Goal: Task Accomplishment & Management: Obtain resource

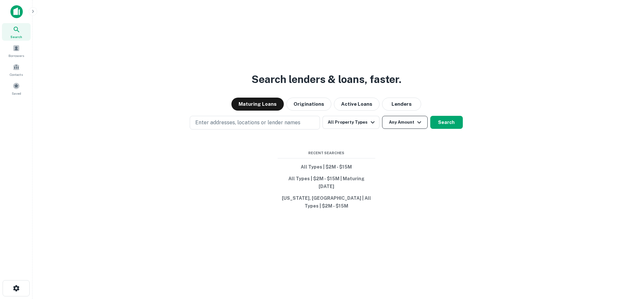
click at [388, 129] on button "Any Amount" at bounding box center [405, 122] width 46 height 13
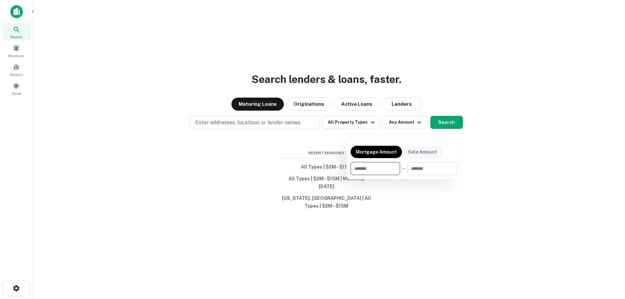
click at [352, 128] on div at bounding box center [312, 149] width 625 height 299
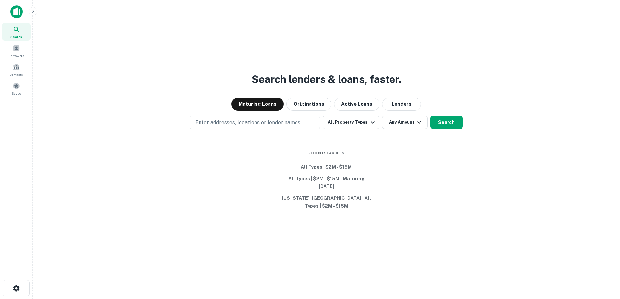
click at [352, 128] on button "All Property Types" at bounding box center [351, 122] width 57 height 13
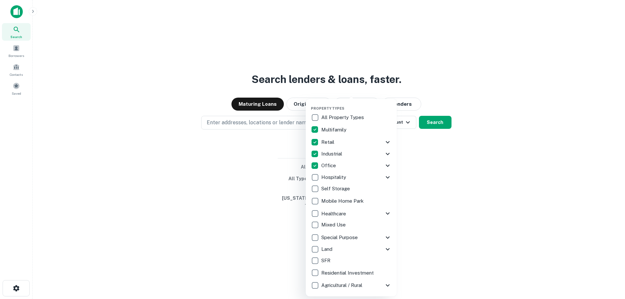
click at [413, 169] on div at bounding box center [312, 149] width 625 height 299
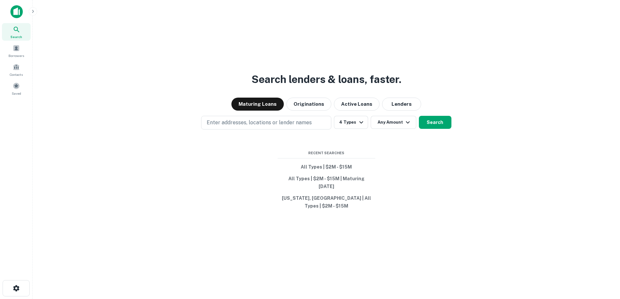
click at [390, 129] on div "Property Types All Property Types Multifamily Retail Storefront Auto Shop Bar S…" at bounding box center [310, 149] width 620 height 299
click at [394, 129] on button "Any Amount" at bounding box center [394, 122] width 46 height 13
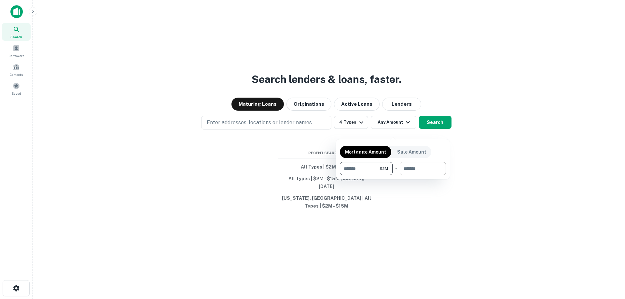
type input "*******"
click at [429, 170] on input "number" at bounding box center [421, 168] width 42 height 13
type input "********"
drag, startPoint x: 443, startPoint y: 123, endPoint x: 446, endPoint y: 122, distance: 3.6
click at [444, 123] on div at bounding box center [312, 149] width 625 height 299
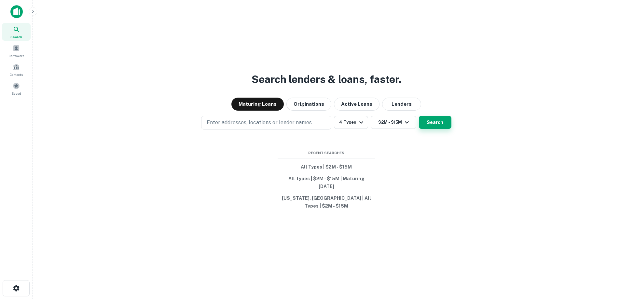
drag, startPoint x: 446, startPoint y: 133, endPoint x: 444, endPoint y: 136, distance: 3.5
click at [440, 128] on button "Search" at bounding box center [435, 122] width 33 height 13
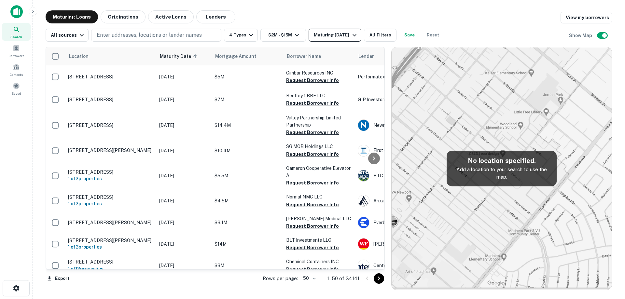
click at [344, 38] on div "Maturing [DATE]" at bounding box center [336, 35] width 44 height 8
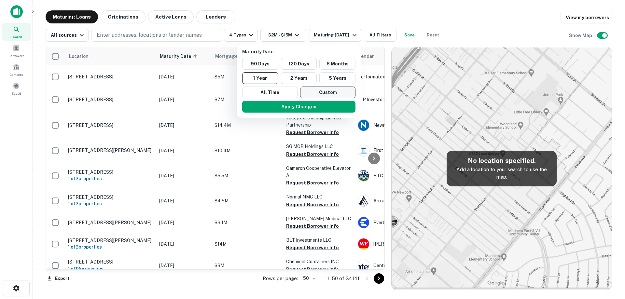
click at [323, 96] on button "Custom" at bounding box center [327, 93] width 55 height 12
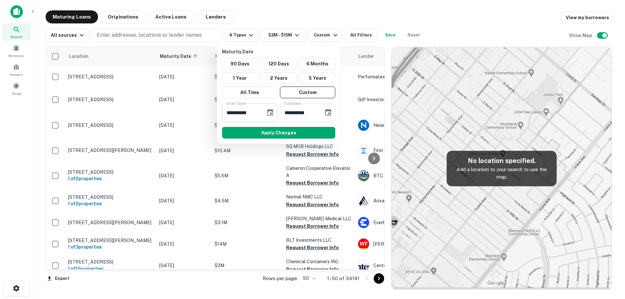
click at [270, 115] on icon "Choose date, selected date is Sep 30, 2025" at bounding box center [270, 113] width 8 height 8
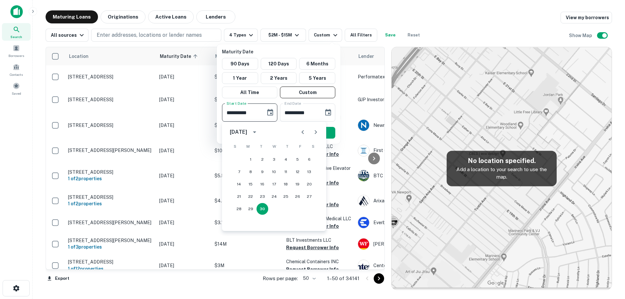
click at [315, 131] on icon "Next month" at bounding box center [316, 132] width 2 height 4
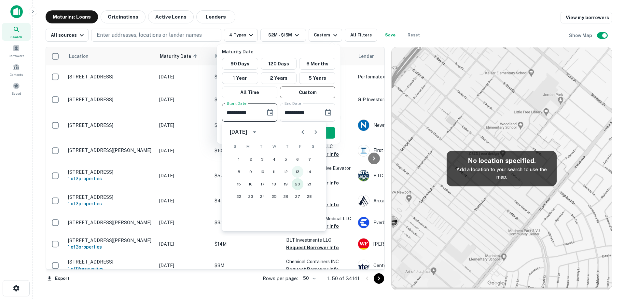
click at [298, 184] on button "20" at bounding box center [298, 184] width 12 height 12
type input "**********"
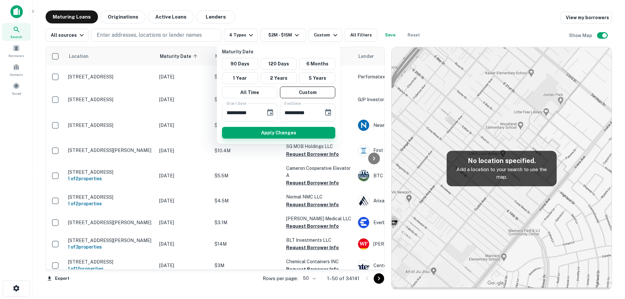
click at [324, 135] on button "Apply Changes" at bounding box center [278, 133] width 113 height 12
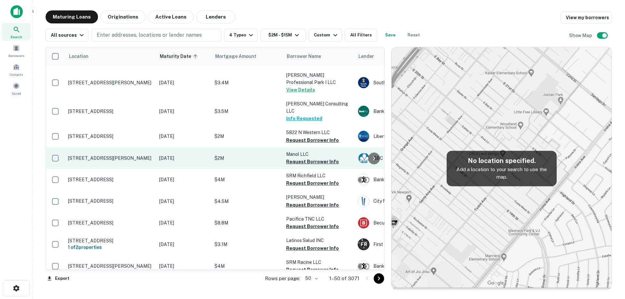
scroll to position [521, 0]
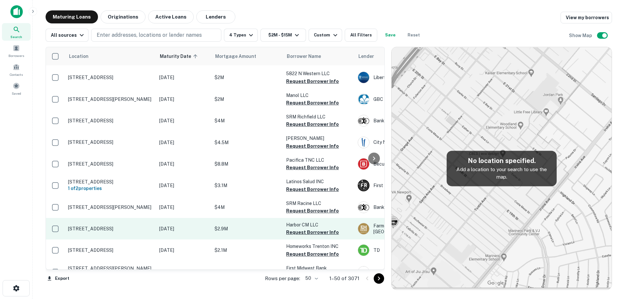
click at [173, 218] on td "[DATE]" at bounding box center [183, 228] width 55 height 21
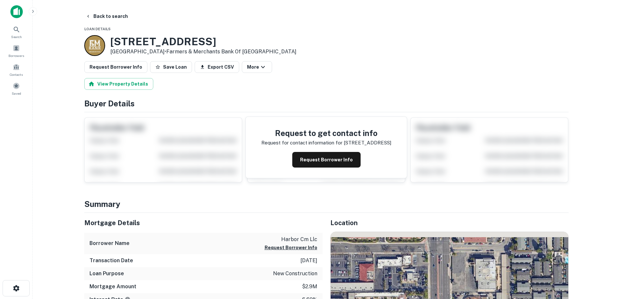
click at [112, 39] on h3 "[STREET_ADDRESS]" at bounding box center [203, 41] width 186 height 12
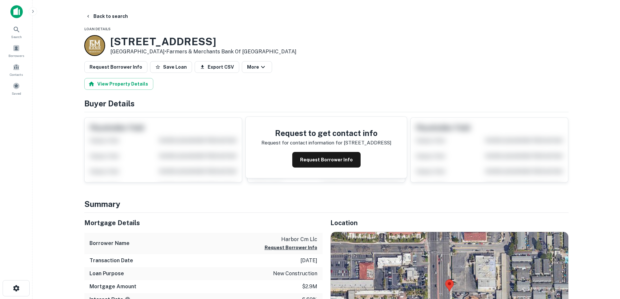
drag, startPoint x: 112, startPoint y: 39, endPoint x: 165, endPoint y: 54, distance: 55.0
click at [165, 54] on div "[STREET_ADDRESS] • Farmers & Merchants Bank Of [GEOGRAPHIC_DATA]" at bounding box center [203, 45] width 186 height 20
copy div "[STREET_ADDRESS]"
click at [101, 19] on button "Back to search" at bounding box center [107, 16] width 48 height 12
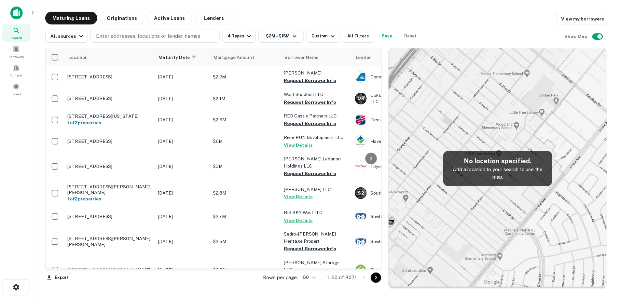
scroll to position [521, 0]
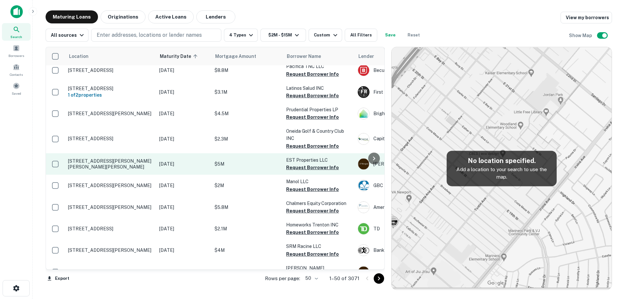
click at [181, 160] on p "[DATE]" at bounding box center [183, 163] width 49 height 7
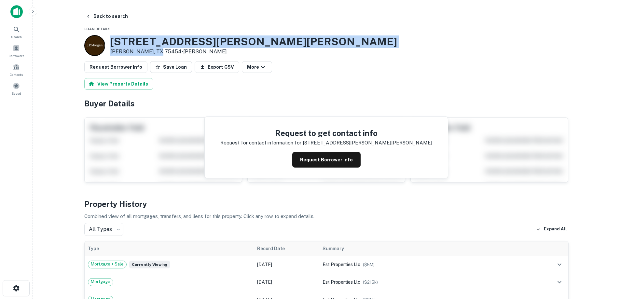
drag, startPoint x: 109, startPoint y: 42, endPoint x: 155, endPoint y: 52, distance: 46.3
click at [155, 52] on div "[STREET_ADDRESS][PERSON_NAME][PERSON_NAME][PERSON_NAME] • [PERSON_NAME]" at bounding box center [240, 45] width 313 height 21
copy div "[STREET_ADDRESS][PERSON_NAME][PERSON_NAME][PERSON_NAME]"
click at [318, 158] on button "Request Borrower Info" at bounding box center [326, 160] width 68 height 16
click at [151, 41] on h3 "[STREET_ADDRESS][PERSON_NAME][PERSON_NAME]" at bounding box center [253, 41] width 287 height 12
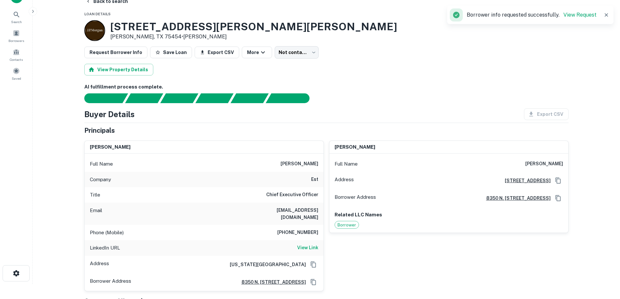
scroll to position [33, 0]
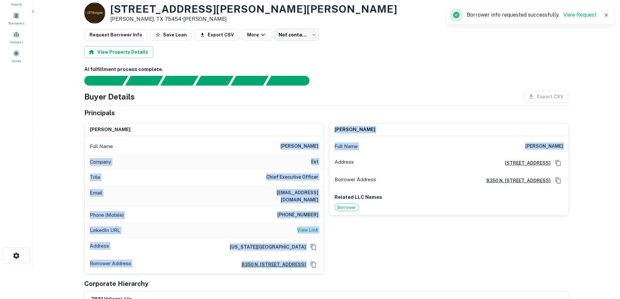
drag, startPoint x: 291, startPoint y: 142, endPoint x: 323, endPoint y: 168, distance: 41.2
click at [331, 171] on div "[PERSON_NAME] Full Name [PERSON_NAME] Company est Title Chief Executive Officer…" at bounding box center [323, 196] width 489 height 156
click at [321, 169] on div "Company est" at bounding box center [204, 162] width 239 height 16
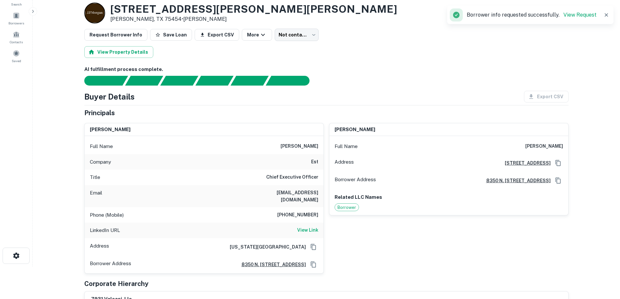
click at [306, 211] on h6 "[PHONE_NUMBER]" at bounding box center [297, 215] width 41 height 8
copy h6 "[PHONE_NUMBER]"
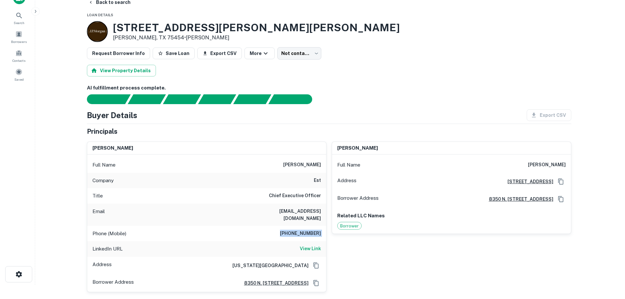
scroll to position [0, 0]
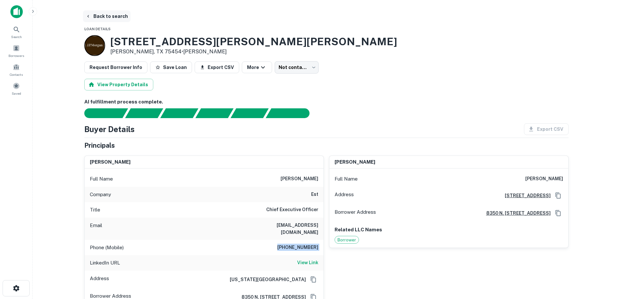
click at [116, 14] on button "Back to search" at bounding box center [107, 16] width 48 height 12
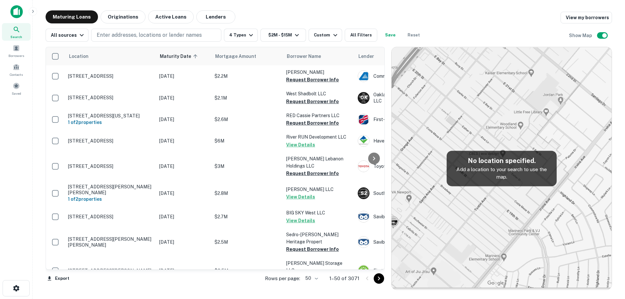
scroll to position [521, 0]
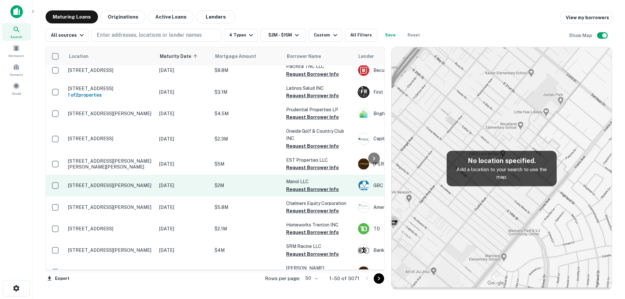
click at [168, 182] on p "[DATE]" at bounding box center [183, 185] width 49 height 7
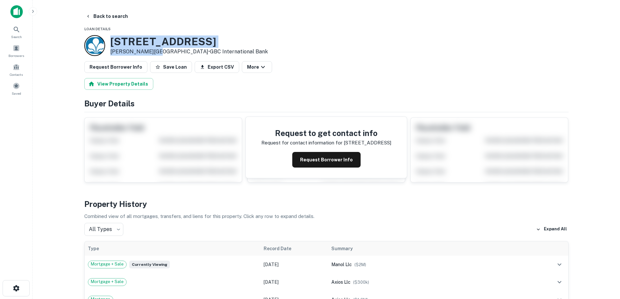
drag, startPoint x: 111, startPoint y: 41, endPoint x: 153, endPoint y: 49, distance: 42.8
click at [153, 49] on div "[STREET_ADDRESS][PERSON_NAME] • GBC International Bank" at bounding box center [189, 45] width 158 height 20
copy div "[STREET_ADDRESS][PERSON_NAME]"
click at [315, 144] on p "Request for contact information for" at bounding box center [301, 143] width 81 height 8
drag, startPoint x: 317, startPoint y: 157, endPoint x: 143, endPoint y: 58, distance: 200.1
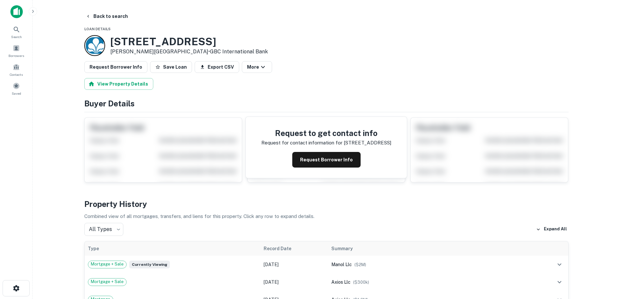
click at [317, 156] on button "Request Borrower Info" at bounding box center [326, 160] width 68 height 16
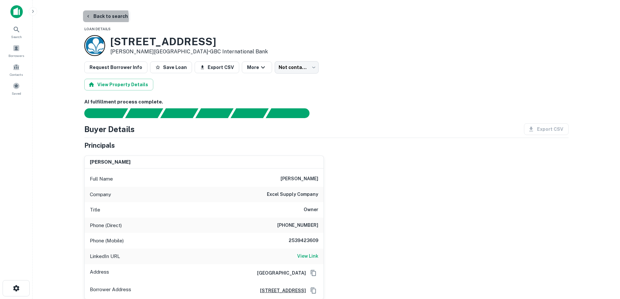
click at [95, 18] on button "Back to search" at bounding box center [107, 16] width 48 height 12
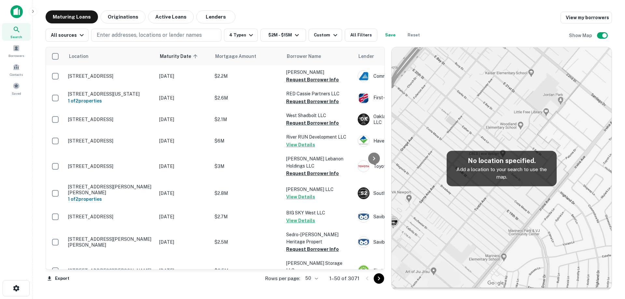
scroll to position [521, 0]
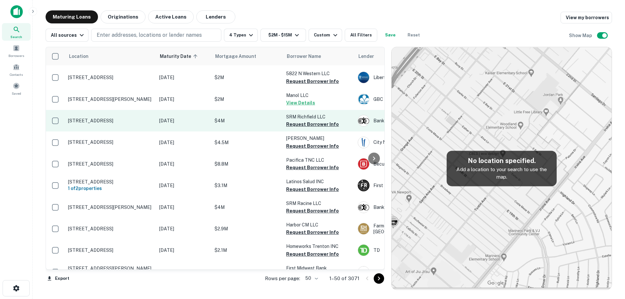
click at [144, 118] on p "[STREET_ADDRESS]" at bounding box center [110, 121] width 85 height 6
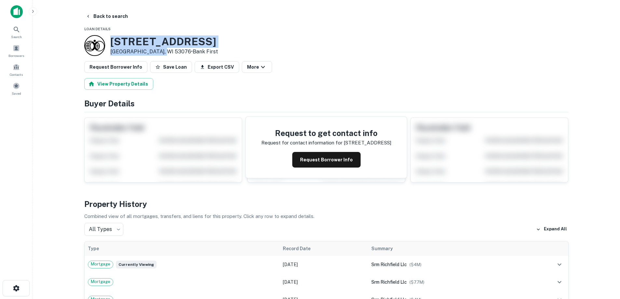
drag, startPoint x: 122, startPoint y: 45, endPoint x: 156, endPoint y: 51, distance: 35.1
click at [157, 52] on div "[STREET_ADDRESS] • Bank First" at bounding box center [164, 45] width 108 height 20
copy div "[STREET_ADDRESS]"
drag, startPoint x: 316, startPoint y: 163, endPoint x: 127, endPoint y: 45, distance: 223.0
click at [316, 162] on button "Request Borrower Info" at bounding box center [326, 160] width 68 height 16
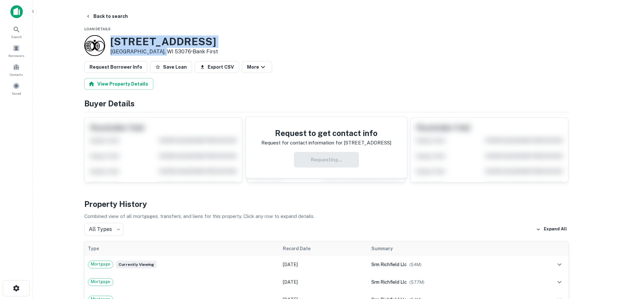
click at [143, 42] on h3 "[STREET_ADDRESS]" at bounding box center [164, 41] width 108 height 12
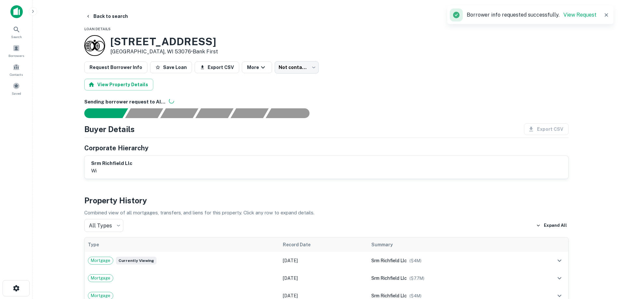
click at [103, 19] on button "Back to search" at bounding box center [107, 16] width 48 height 12
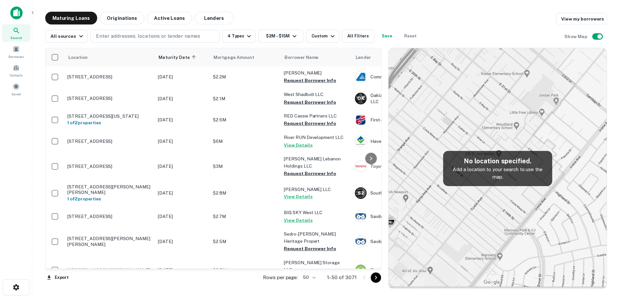
scroll to position [521, 0]
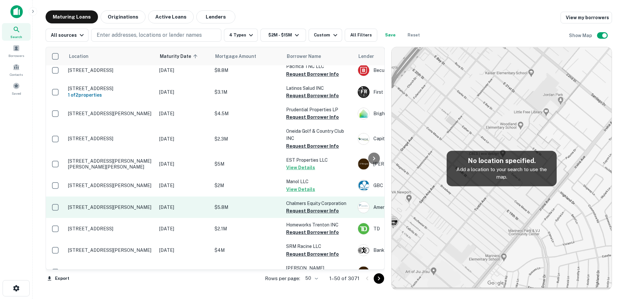
click at [139, 204] on p "[STREET_ADDRESS][PERSON_NAME]" at bounding box center [110, 207] width 85 height 6
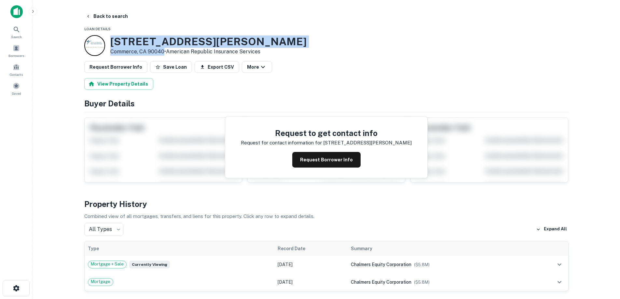
drag, startPoint x: 108, startPoint y: 36, endPoint x: 164, endPoint y: 52, distance: 57.8
click at [164, 52] on div "[STREET_ADDRESS][PERSON_NAME] • American Republic Insurance Services" at bounding box center [195, 45] width 222 height 21
copy div "[STREET_ADDRESS][PERSON_NAME]"
click at [299, 155] on button "Request Borrower Info" at bounding box center [326, 160] width 68 height 16
click at [144, 40] on h3 "[STREET_ADDRESS][PERSON_NAME]" at bounding box center [208, 41] width 196 height 12
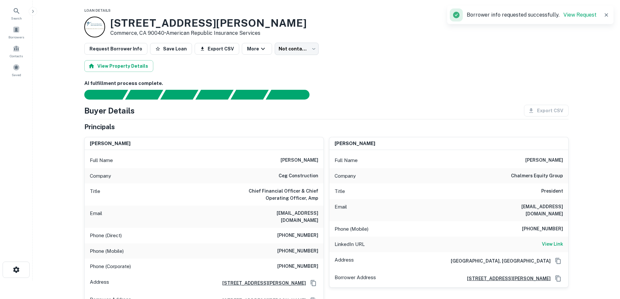
scroll to position [33, 0]
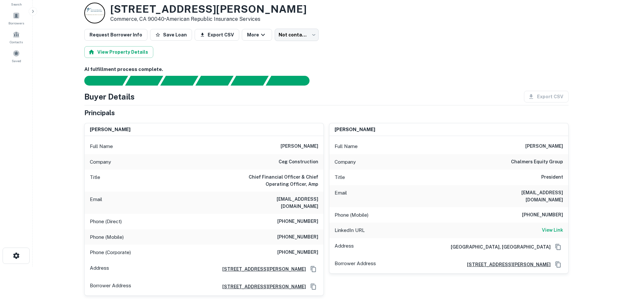
click at [547, 211] on h6 "[PHONE_NUMBER]" at bounding box center [542, 215] width 41 height 8
copy h6 "[PHONE_NUMBER]"
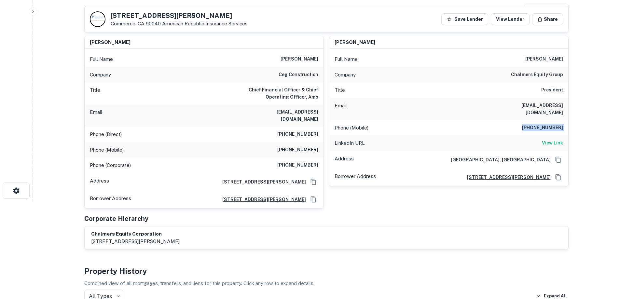
scroll to position [65, 0]
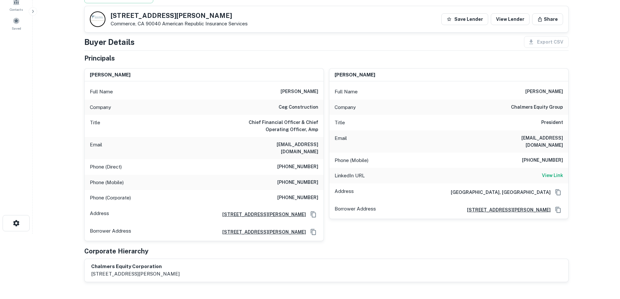
click at [542, 108] on h6 "chalmers equity group" at bounding box center [537, 107] width 52 height 8
click at [475, 116] on div "Title President" at bounding box center [448, 123] width 239 height 16
click at [297, 163] on h6 "[PHONE_NUMBER]" at bounding box center [297, 167] width 41 height 8
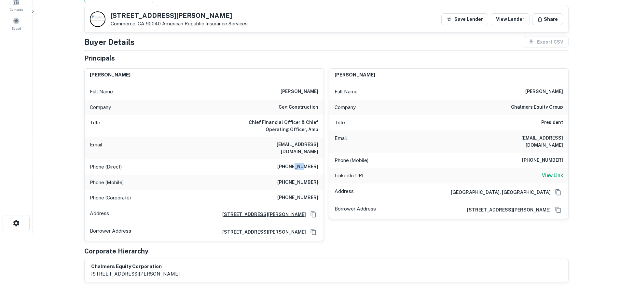
click at [296, 163] on h6 "[PHONE_NUMBER]" at bounding box center [297, 167] width 41 height 8
copy h6 "[PHONE_NUMBER]"
click at [316, 194] on h6 "[PHONE_NUMBER]" at bounding box center [297, 198] width 41 height 8
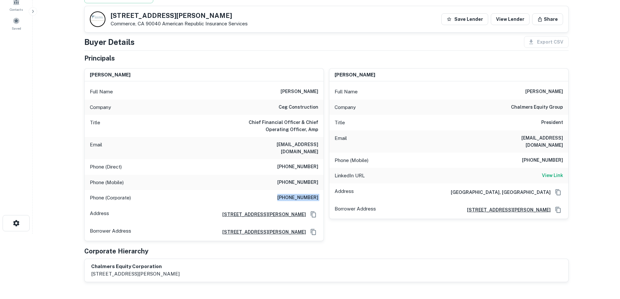
click at [316, 194] on h6 "[PHONE_NUMBER]" at bounding box center [297, 198] width 41 height 8
copy h6 "[PHONE_NUMBER]"
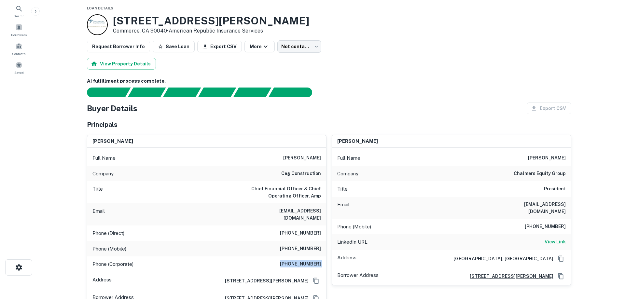
scroll to position [0, 0]
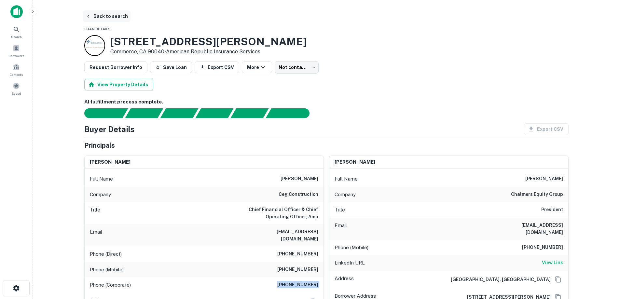
drag, startPoint x: 93, startPoint y: 18, endPoint x: 98, endPoint y: 18, distance: 5.2
click at [93, 18] on button "Back to search" at bounding box center [107, 16] width 48 height 12
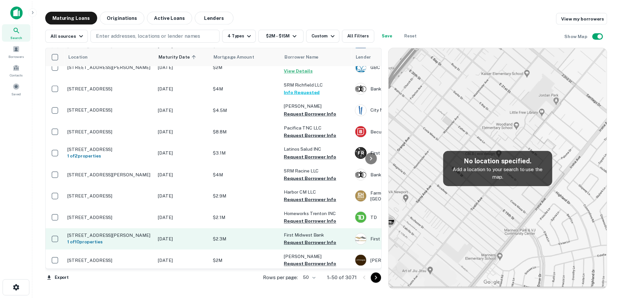
scroll to position [586, 0]
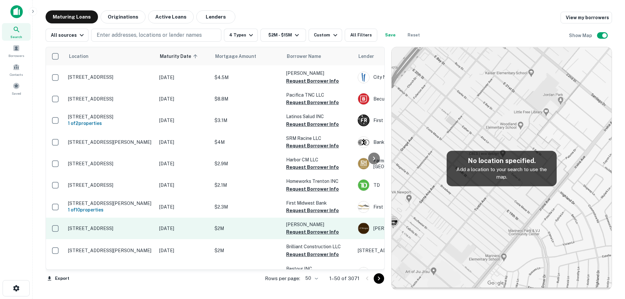
click at [181, 219] on td "[DATE]" at bounding box center [183, 228] width 55 height 21
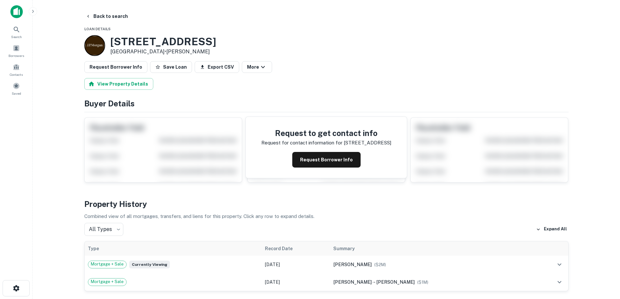
drag, startPoint x: 112, startPoint y: 39, endPoint x: 166, endPoint y: 49, distance: 55.0
click at [170, 51] on div "[STREET_ADDRESS] • [PERSON_NAME]" at bounding box center [163, 45] width 106 height 20
copy div "[STREET_ADDRESS]"
click at [334, 164] on button "Request Borrower Info" at bounding box center [326, 160] width 68 height 16
click at [149, 40] on h3 "[STREET_ADDRESS]" at bounding box center [163, 41] width 106 height 12
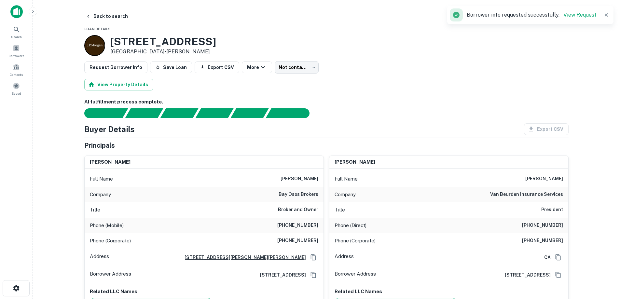
scroll to position [33, 0]
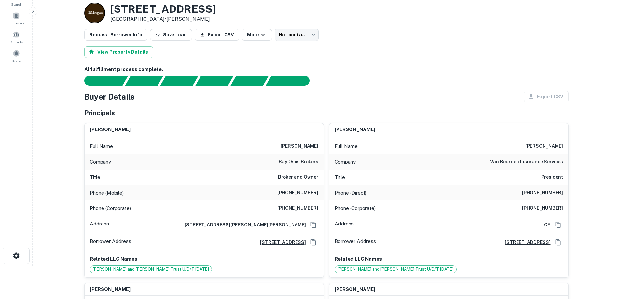
click at [541, 189] on h6 "[PHONE_NUMBER]" at bounding box center [542, 193] width 41 height 8
click at [559, 194] on h6 "[PHONE_NUMBER]" at bounding box center [542, 193] width 41 height 8
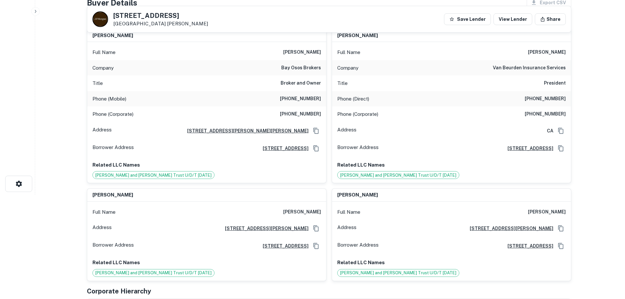
scroll to position [0, 0]
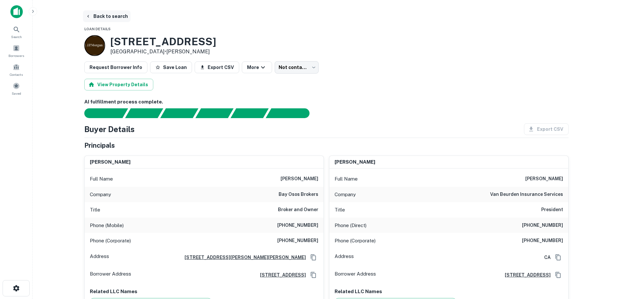
click at [92, 17] on button "Back to search" at bounding box center [107, 16] width 48 height 12
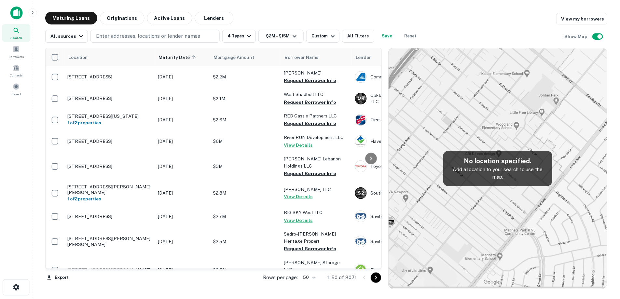
scroll to position [586, 0]
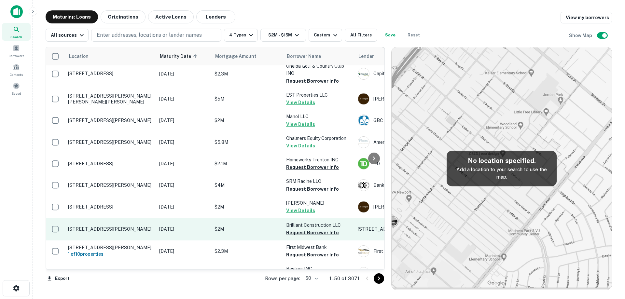
click at [148, 226] on p "[STREET_ADDRESS][PERSON_NAME]" at bounding box center [110, 229] width 85 height 6
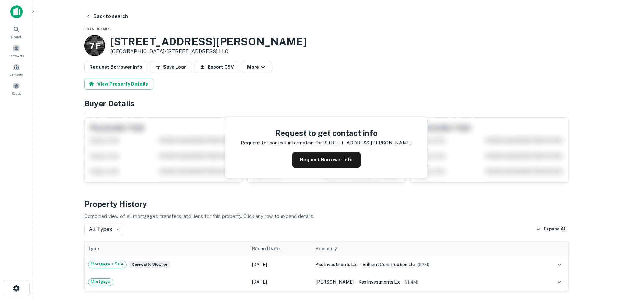
drag, startPoint x: 111, startPoint y: 43, endPoint x: 157, endPoint y: 54, distance: 46.9
click at [157, 54] on div "[STREET_ADDRESS][PERSON_NAME] • [STREET_ADDRESS] LLC" at bounding box center [208, 45] width 196 height 20
click at [330, 167] on button "Request Borrower Info" at bounding box center [326, 160] width 68 height 16
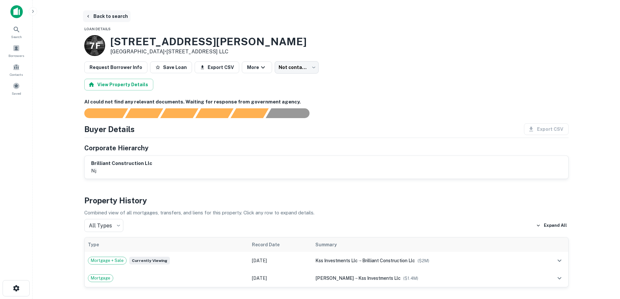
click at [99, 20] on button "Back to search" at bounding box center [107, 16] width 48 height 12
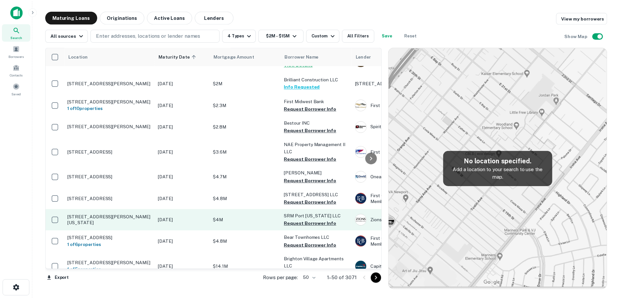
scroll to position [749, 0]
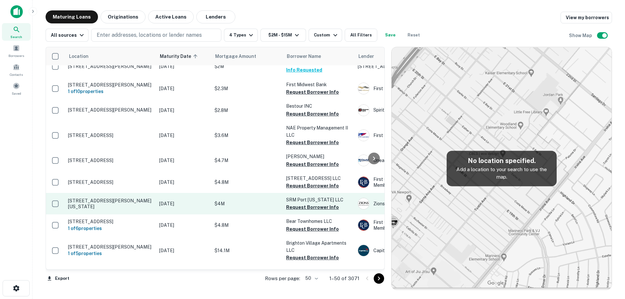
click at [118, 198] on p "[STREET_ADDRESS][PERSON_NAME][US_STATE]" at bounding box center [110, 204] width 85 height 12
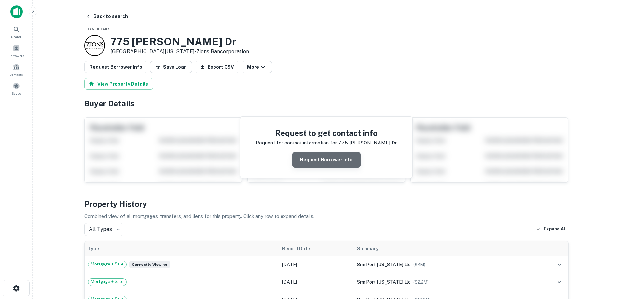
click at [336, 157] on button "Request Borrower Info" at bounding box center [326, 160] width 68 height 16
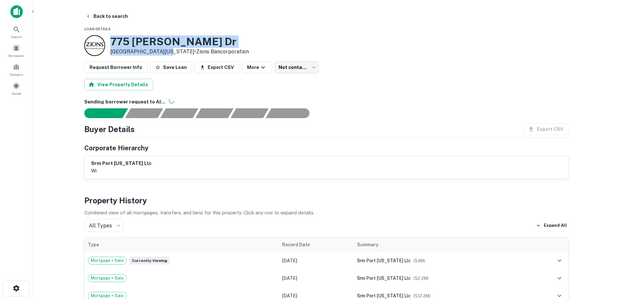
drag, startPoint x: 110, startPoint y: 39, endPoint x: 160, endPoint y: 49, distance: 50.4
click at [160, 49] on div "[STREET_ADDRESS][PERSON_NAME][US_STATE] • Zions Bancorporation" at bounding box center [179, 45] width 139 height 20
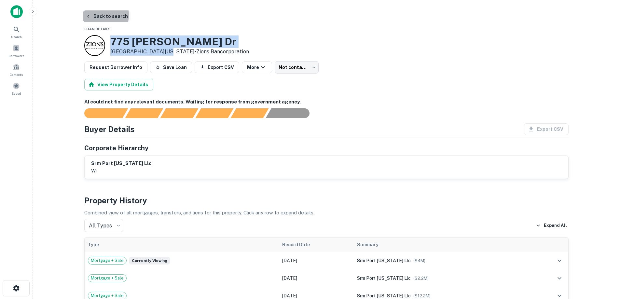
click at [94, 15] on button "Back to search" at bounding box center [107, 16] width 48 height 12
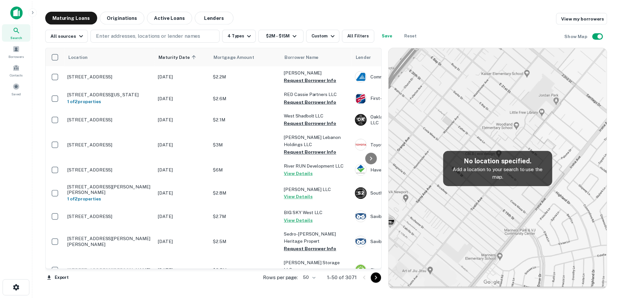
scroll to position [749, 0]
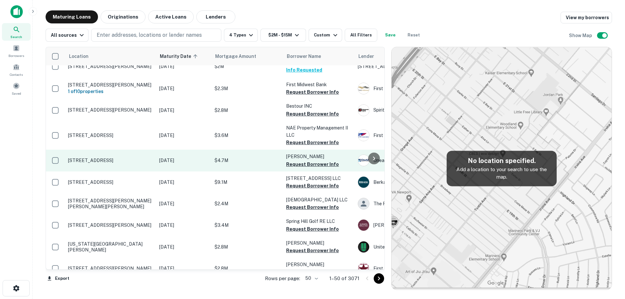
click at [191, 163] on td "[DATE]" at bounding box center [183, 160] width 55 height 21
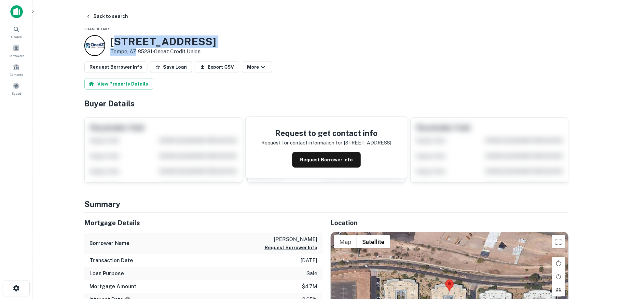
drag, startPoint x: 113, startPoint y: 41, endPoint x: 135, endPoint y: 51, distance: 24.6
click at [135, 51] on div "[STREET_ADDRESS] • Oneaz Credit Union" at bounding box center [163, 45] width 106 height 20
click at [110, 39] on div "[STREET_ADDRESS] • Oneaz Credit Union" at bounding box center [150, 45] width 132 height 21
drag, startPoint x: 110, startPoint y: 40, endPoint x: 135, endPoint y: 48, distance: 25.8
click at [135, 48] on div "[STREET_ADDRESS] • Oneaz Credit Union" at bounding box center [163, 45] width 106 height 20
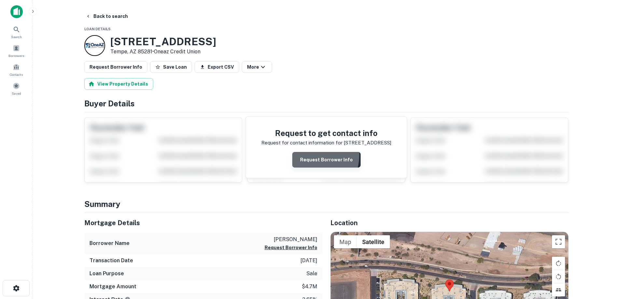
click at [309, 155] on button "Request Borrower Info" at bounding box center [326, 160] width 68 height 16
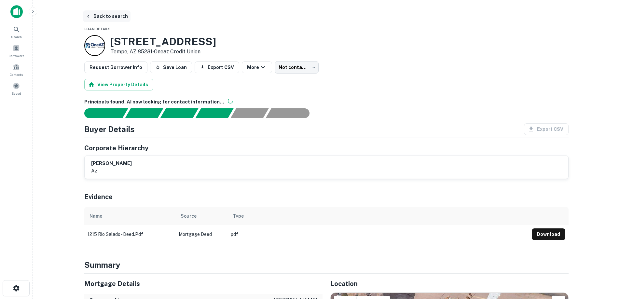
click at [89, 15] on icon "button" at bounding box center [88, 16] width 5 height 5
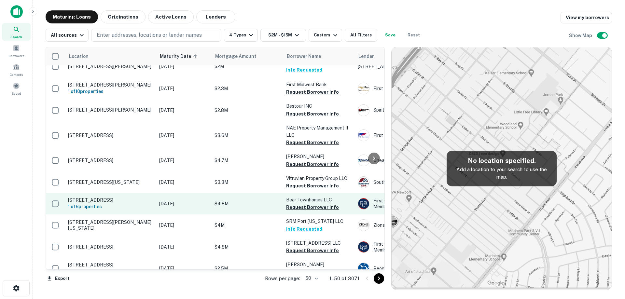
scroll to position [781, 0]
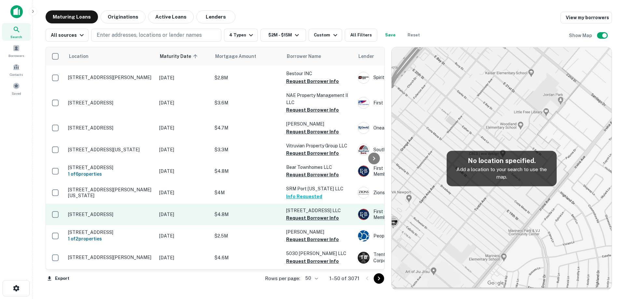
click at [205, 212] on p "[DATE]" at bounding box center [183, 214] width 49 height 7
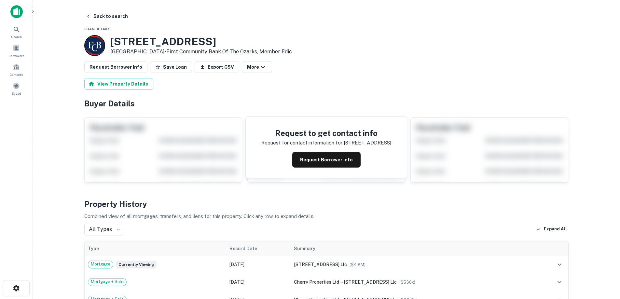
drag, startPoint x: 108, startPoint y: 40, endPoint x: 167, endPoint y: 52, distance: 59.7
click at [167, 52] on div "[STREET_ADDRESS] • First Community Bank Of The Ozarks, Member Fdic" at bounding box center [188, 45] width 208 height 21
click at [303, 162] on button "Request Borrower Info" at bounding box center [326, 160] width 68 height 16
click at [156, 38] on h3 "[STREET_ADDRESS]" at bounding box center [201, 41] width 182 height 12
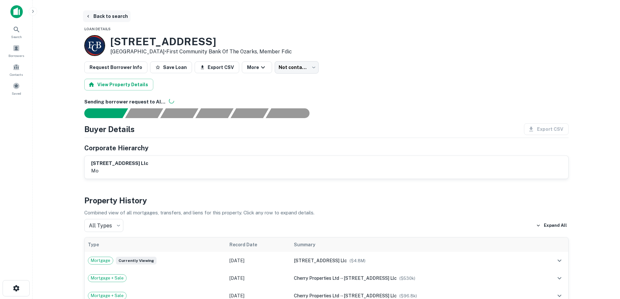
click at [113, 18] on button "Back to search" at bounding box center [107, 16] width 48 height 12
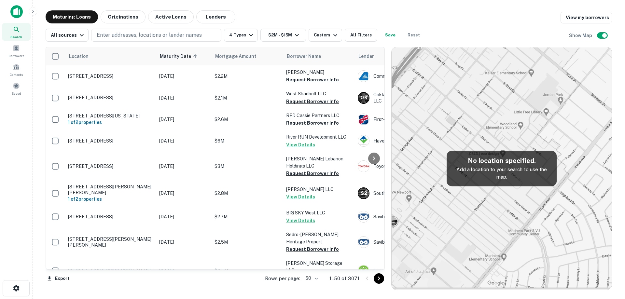
scroll to position [781, 0]
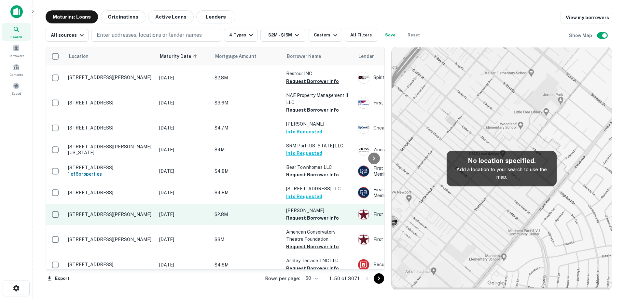
click at [142, 212] on p "[STREET_ADDRESS][PERSON_NAME]" at bounding box center [110, 215] width 85 height 6
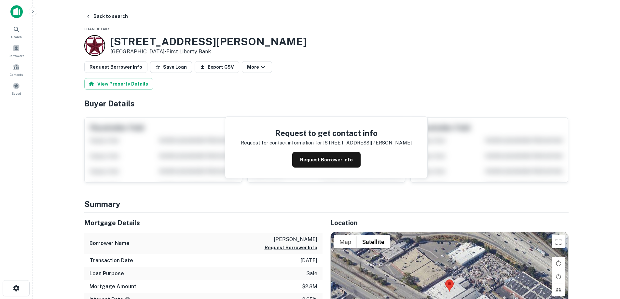
drag, startPoint x: 123, startPoint y: 39, endPoint x: 163, endPoint y: 49, distance: 41.4
click at [163, 49] on div "[STREET_ADDRESS][PERSON_NAME] • First Liberty Bank" at bounding box center [208, 45] width 196 height 20
drag, startPoint x: 101, startPoint y: 17, endPoint x: 104, endPoint y: 17, distance: 3.3
click at [101, 17] on button "Back to search" at bounding box center [107, 16] width 48 height 12
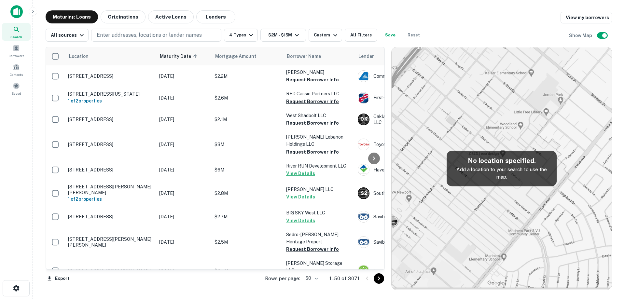
scroll to position [781, 0]
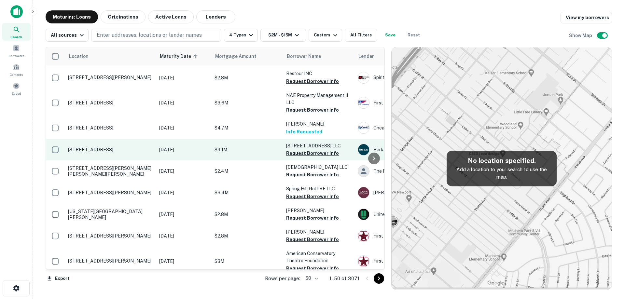
click at [209, 146] on td "[DATE]" at bounding box center [183, 149] width 55 height 21
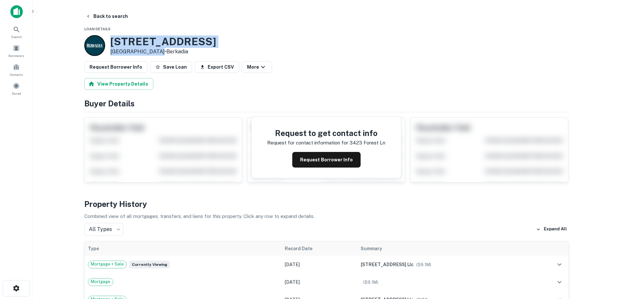
drag, startPoint x: 108, startPoint y: 39, endPoint x: 145, endPoint y: 49, distance: 39.2
click at [153, 52] on div "[STREET_ADDRESS] • Berkadia" at bounding box center [150, 45] width 132 height 21
drag, startPoint x: 293, startPoint y: 156, endPoint x: 292, endPoint y: 160, distance: 4.4
click at [292, 156] on div "Request Borrower Info" at bounding box center [326, 160] width 118 height 16
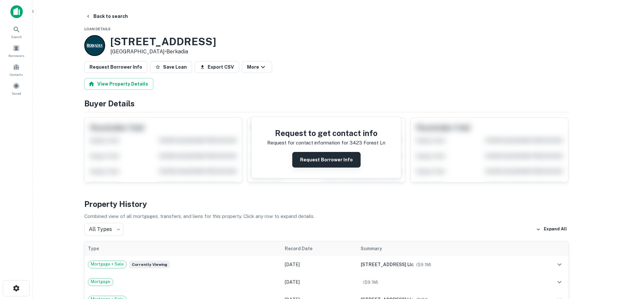
click at [296, 161] on button "Request Borrower Info" at bounding box center [326, 160] width 68 height 16
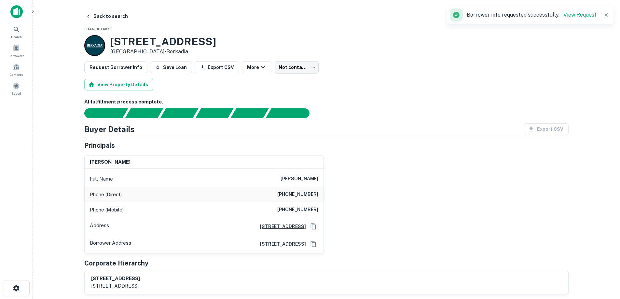
click at [309, 209] on h6 "[PHONE_NUMBER]" at bounding box center [297, 210] width 41 height 8
click at [276, 205] on div "Phone (Mobile) [PHONE_NUMBER]" at bounding box center [204, 210] width 239 height 16
click at [299, 207] on h6 "[PHONE_NUMBER]" at bounding box center [297, 210] width 41 height 8
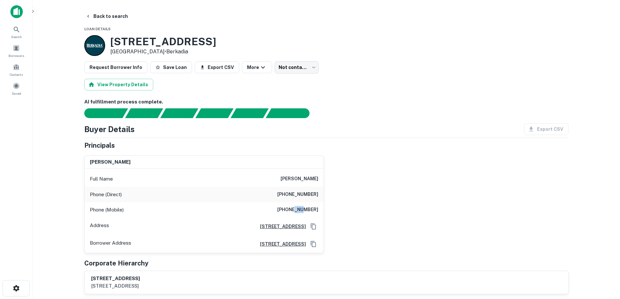
click at [299, 207] on h6 "[PHONE_NUMBER]" at bounding box center [297, 210] width 41 height 8
click at [290, 207] on h6 "[PHONE_NUMBER]" at bounding box center [297, 210] width 41 height 8
click at [316, 213] on h6 "[PHONE_NUMBER]" at bounding box center [297, 210] width 41 height 8
click at [314, 213] on h6 "[PHONE_NUMBER]" at bounding box center [297, 210] width 41 height 8
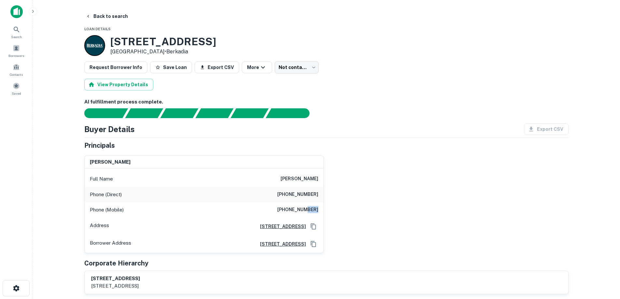
click at [314, 211] on h6 "[PHONE_NUMBER]" at bounding box center [297, 210] width 41 height 8
click at [293, 211] on h6 "[PHONE_NUMBER]" at bounding box center [297, 210] width 41 height 8
drag, startPoint x: 282, startPoint y: 212, endPoint x: 320, endPoint y: 209, distance: 37.9
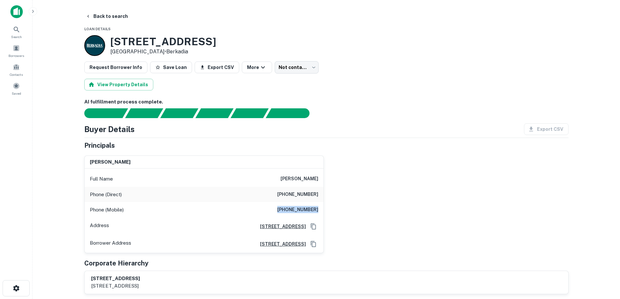
click at [320, 209] on div "Phone (Mobile) [PHONE_NUMBER]" at bounding box center [204, 210] width 239 height 16
click at [316, 209] on h6 "[PHONE_NUMBER]" at bounding box center [297, 210] width 41 height 8
click at [115, 20] on button "Back to search" at bounding box center [107, 16] width 48 height 12
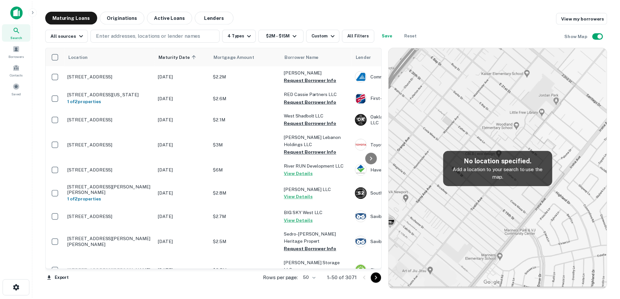
scroll to position [781, 0]
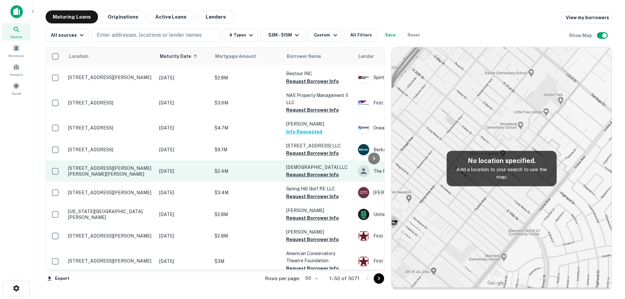
click at [167, 182] on td "[DATE]" at bounding box center [183, 170] width 55 height 21
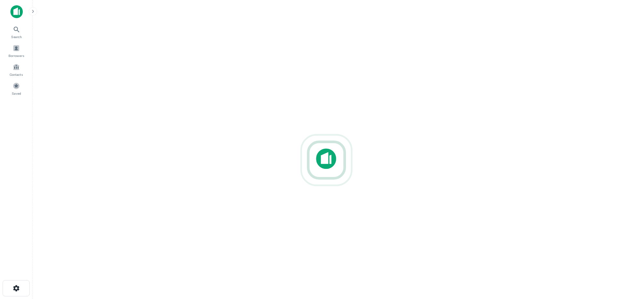
scroll to position [10, 0]
click at [319, 115] on div at bounding box center [326, 149] width 577 height 195
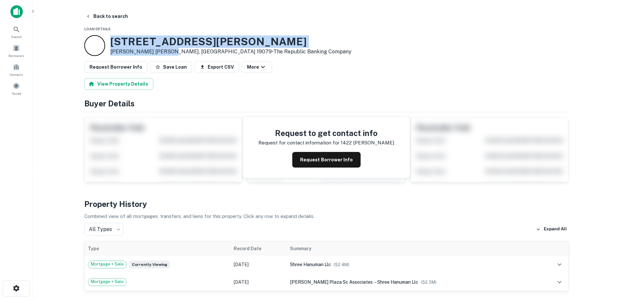
drag, startPoint x: 111, startPoint y: 40, endPoint x: 161, endPoint y: 51, distance: 51.5
click at [161, 51] on div "[STREET_ADDRESS][PERSON_NAME][PERSON_NAME][PERSON_NAME] • The Republic Banking …" at bounding box center [230, 45] width 241 height 20
click at [331, 165] on button "Request Borrower Info" at bounding box center [326, 160] width 68 height 16
